Goal: Task Accomplishment & Management: Use online tool/utility

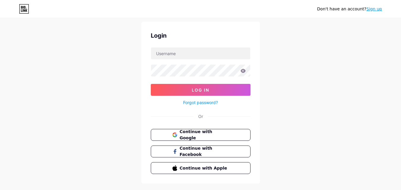
scroll to position [28, 0]
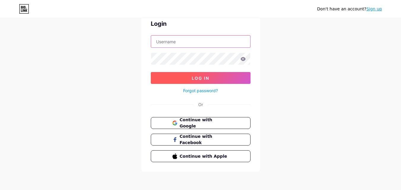
type input "[DOMAIN_NAME][EMAIL_ADDRESS][DOMAIN_NAME]"
click at [199, 81] on button "Log In" at bounding box center [201, 78] width 100 height 12
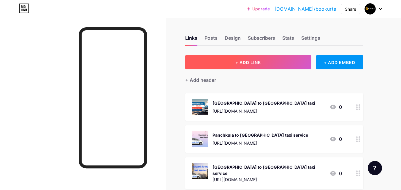
click at [248, 61] on span "+ ADD LINK" at bounding box center [249, 62] width 26 height 5
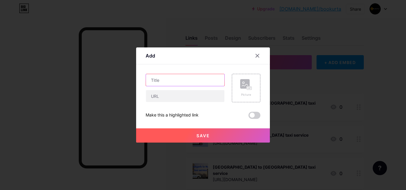
click at [180, 79] on input "text" at bounding box center [185, 80] width 78 height 12
click at [341, 33] on div at bounding box center [203, 95] width 406 height 190
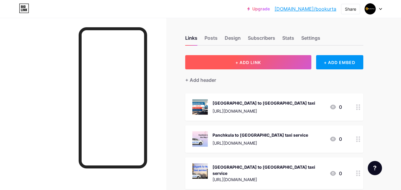
click at [240, 56] on button "+ ADD LINK" at bounding box center [248, 62] width 126 height 14
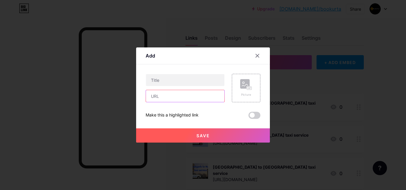
click at [177, 95] on input "text" at bounding box center [185, 96] width 78 height 12
paste input "[URL][DOMAIN_NAME]"
type input "[URL][DOMAIN_NAME]"
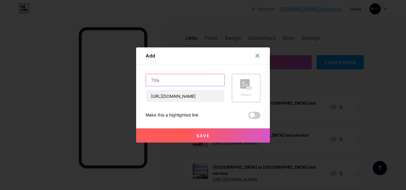
click at [178, 76] on input "text" at bounding box center [185, 80] width 78 height 12
click at [159, 79] on input "text" at bounding box center [185, 80] width 78 height 12
paste input "Mohali taxi service | Taxi Service in [GEOGRAPHIC_DATA]"
type input "Mohali taxi service | Taxi Service in [GEOGRAPHIC_DATA]"
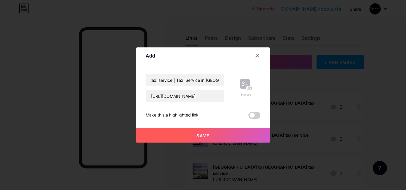
click at [249, 88] on rect at bounding box center [249, 88] width 5 height 3
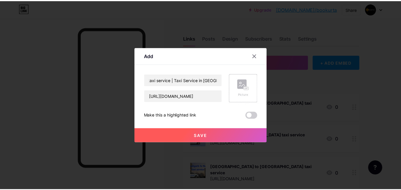
scroll to position [0, 0]
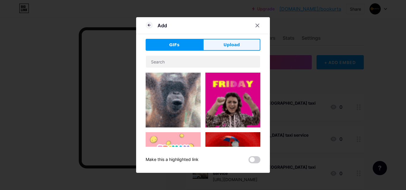
click at [232, 46] on span "Upload" at bounding box center [231, 45] width 16 height 6
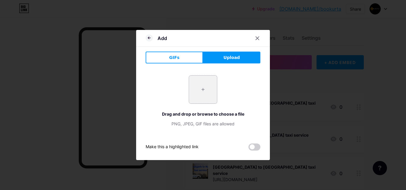
click at [204, 86] on input "file" at bounding box center [203, 90] width 28 height 28
type input "C:\fakepath\backround img.jpg"
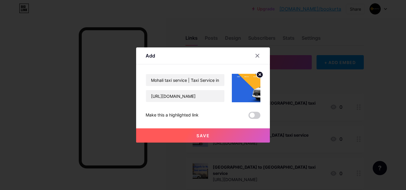
click at [211, 135] on button "Save" at bounding box center [203, 136] width 134 height 14
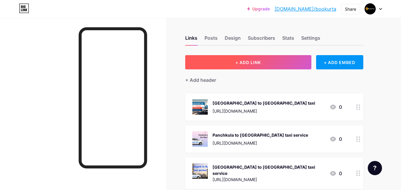
click at [247, 63] on span "+ ADD LINK" at bounding box center [249, 62] width 26 height 5
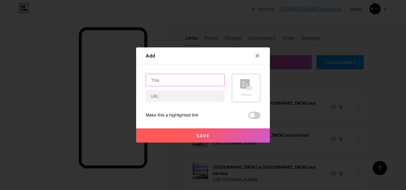
click at [177, 80] on input "text" at bounding box center [185, 80] width 78 height 12
paste input "Mohali taxi service | Taxi Service in [GEOGRAPHIC_DATA]"
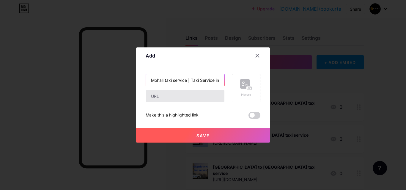
scroll to position [0, 9]
type input "Mohali taxi service | Taxi Service in [GEOGRAPHIC_DATA]"
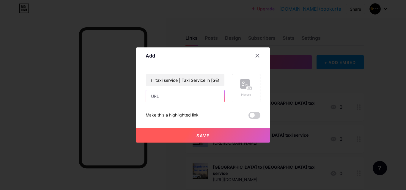
click at [159, 99] on input "text" at bounding box center [185, 96] width 78 height 12
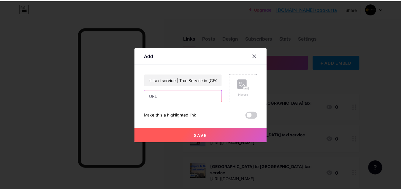
scroll to position [0, 0]
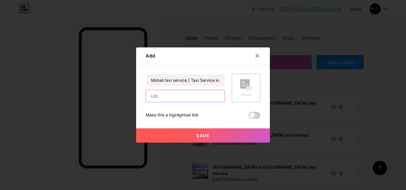
paste input "[URL][DOMAIN_NAME]"
type input "[URL][DOMAIN_NAME]"
click at [163, 134] on button "Save" at bounding box center [203, 136] width 134 height 14
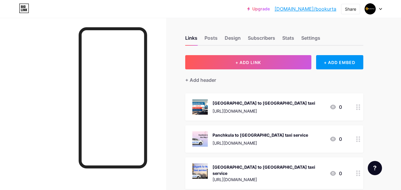
click at [213, 34] on div "Links Posts Design Subscribers Stats Settings" at bounding box center [274, 35] width 178 height 21
click at [212, 37] on div "Posts" at bounding box center [211, 39] width 13 height 11
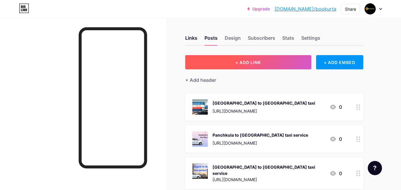
click at [250, 59] on button "+ ADD LINK" at bounding box center [248, 62] width 126 height 14
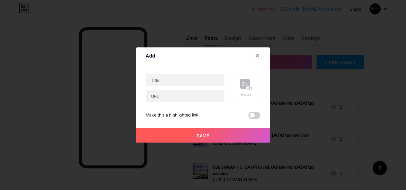
click at [258, 56] on icon at bounding box center [257, 55] width 5 height 5
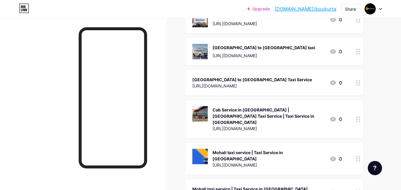
scroll to position [1188, 0]
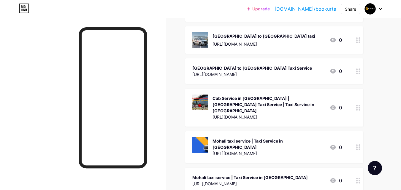
click at [219, 175] on div "Mohali taxi service | Taxi Service in [GEOGRAPHIC_DATA]" at bounding box center [250, 178] width 116 height 6
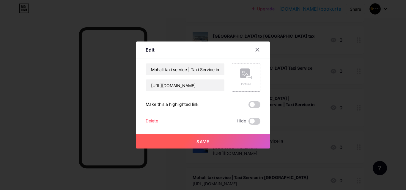
click at [248, 76] on rect at bounding box center [249, 77] width 5 height 3
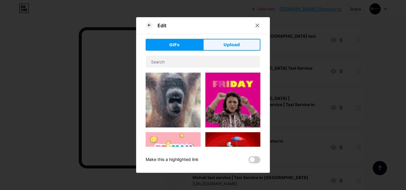
click at [223, 47] on button "Upload" at bounding box center [231, 45] width 57 height 12
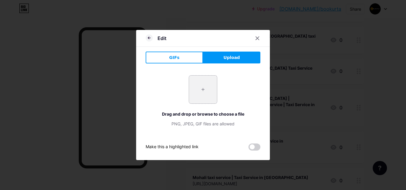
click at [199, 83] on input "file" at bounding box center [203, 90] width 28 height 28
type input "C:\fakepath\1734421167.jpg"
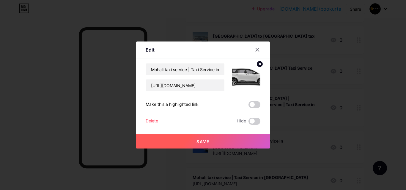
click at [206, 141] on span "Save" at bounding box center [202, 141] width 13 height 5
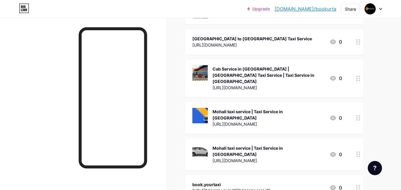
scroll to position [1218, 0]
click at [240, 145] on div "Mohali taxi service | Taxi Service in [GEOGRAPHIC_DATA]" at bounding box center [269, 151] width 112 height 12
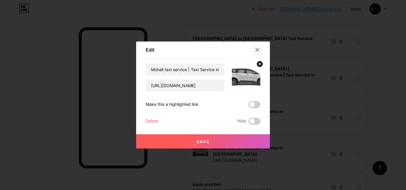
click at [257, 49] on icon at bounding box center [257, 50] width 5 height 5
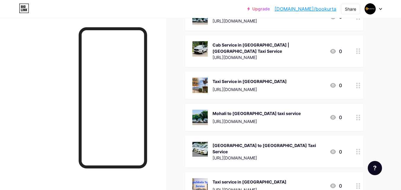
scroll to position [868, 0]
